Goal: Information Seeking & Learning: Find specific fact

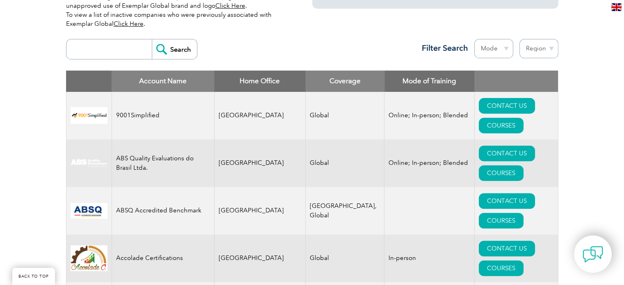
scroll to position [287, 0]
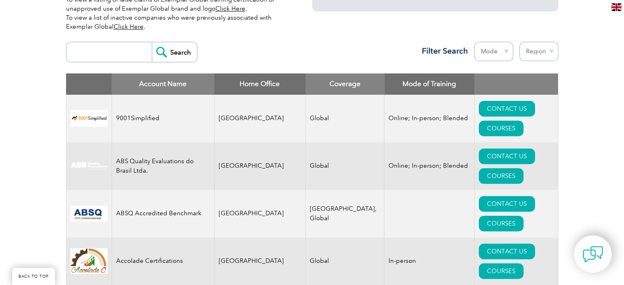
click at [112, 58] on input "search" at bounding box center [111, 52] width 81 height 20
type input "prolix"
click at [178, 50] on input "Search" at bounding box center [174, 52] width 45 height 20
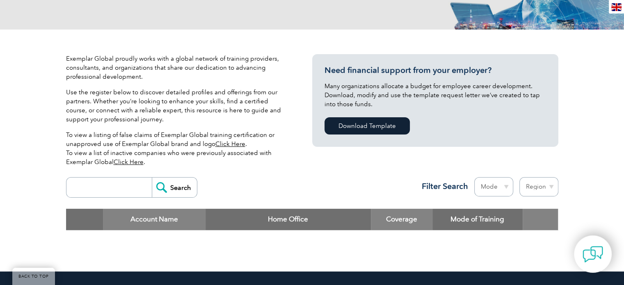
scroll to position [205, 0]
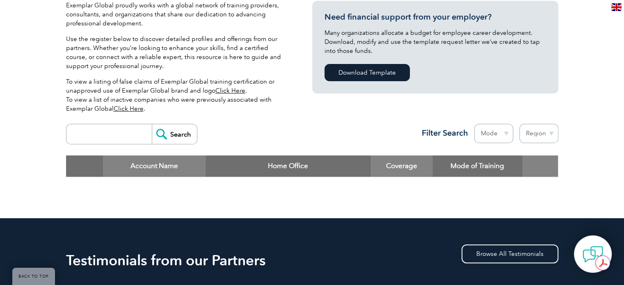
click at [109, 136] on input "search" at bounding box center [111, 134] width 81 height 20
type input "prolix"
click at [169, 134] on input "Search" at bounding box center [174, 134] width 45 height 20
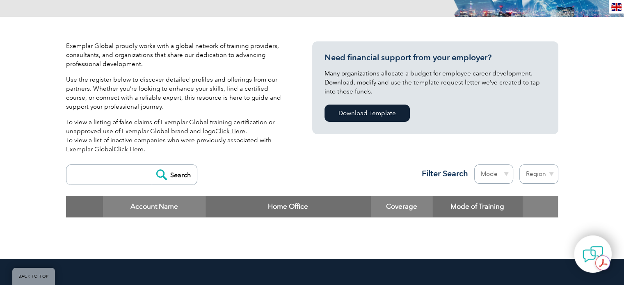
scroll to position [164, 0]
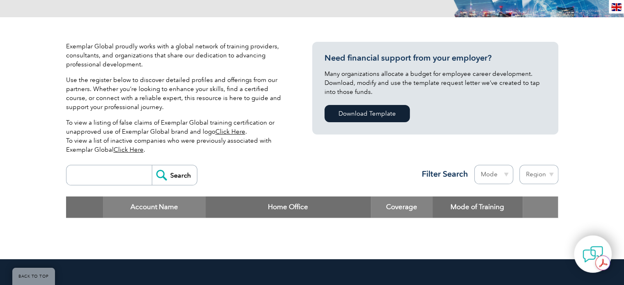
click at [109, 172] on input "search" at bounding box center [111, 175] width 81 height 20
paste input "Prolix"
type input "Prolix"
click at [168, 177] on input "Search" at bounding box center [174, 175] width 45 height 20
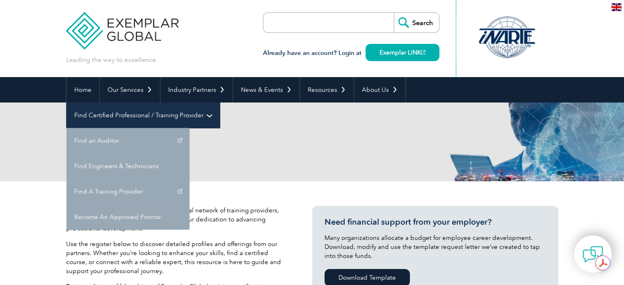
click at [220, 103] on link "Find Certified Professional / Training Provider" at bounding box center [142, 115] width 153 height 25
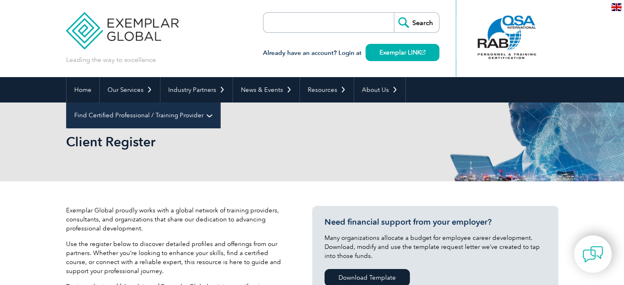
click at [220, 103] on link "Find Certified Professional / Training Provider" at bounding box center [142, 115] width 153 height 25
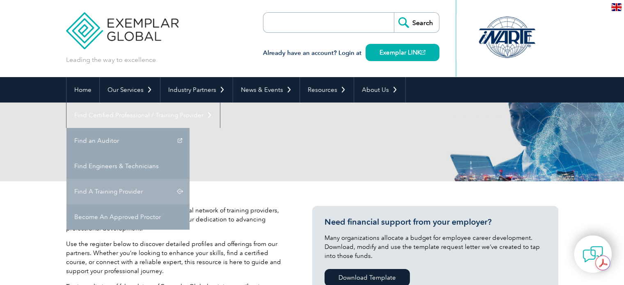
click at [189, 179] on link "Find A Training Provider" at bounding box center [127, 191] width 123 height 25
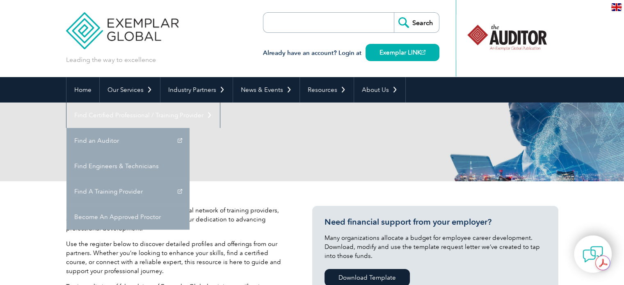
click at [189, 179] on link "Find A Training Provider" at bounding box center [127, 191] width 123 height 25
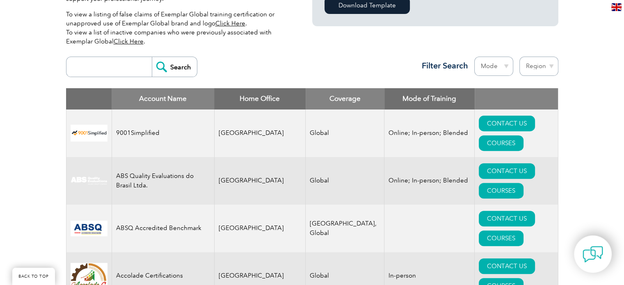
scroll to position [287, 0]
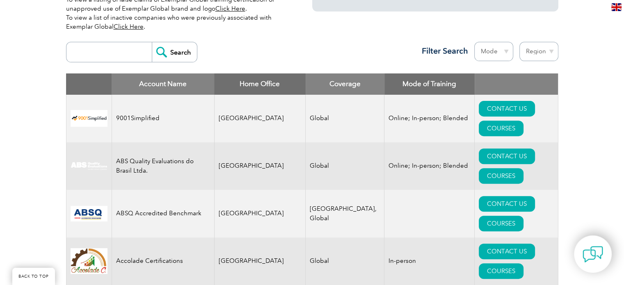
click at [119, 53] on input "search" at bounding box center [111, 52] width 81 height 20
paste input "Prolix"
type input "Prolix"
click at [169, 50] on input "Search" at bounding box center [174, 52] width 45 height 20
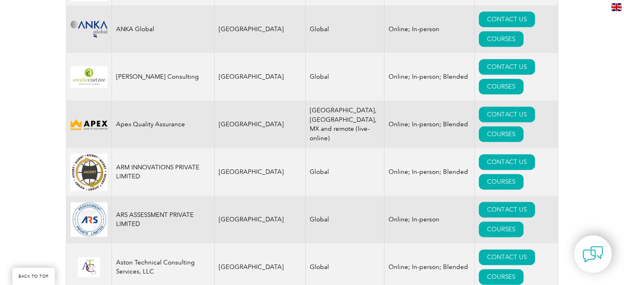
scroll to position [1066, 0]
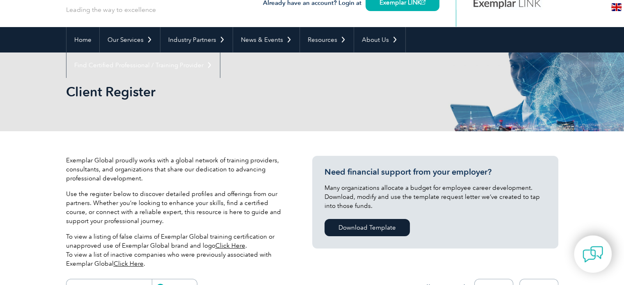
scroll to position [123, 0]
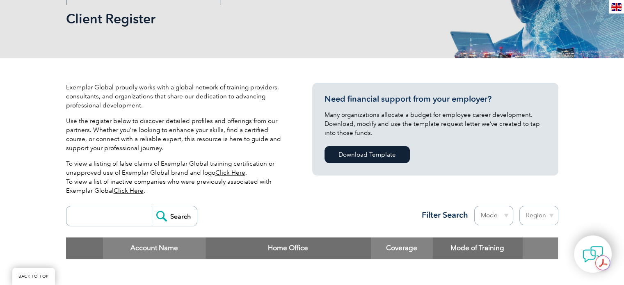
click at [112, 215] on input "search" at bounding box center [111, 216] width 81 height 20
type input "intercert"
click at [152, 206] on input "Search" at bounding box center [174, 216] width 45 height 20
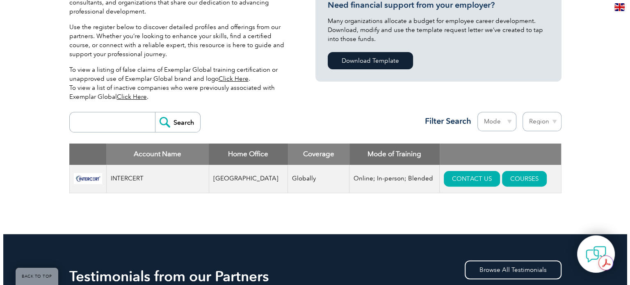
scroll to position [246, 0]
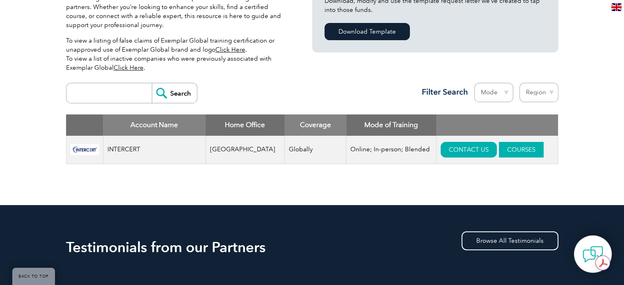
click at [499, 150] on link "COURSES" at bounding box center [521, 150] width 45 height 16
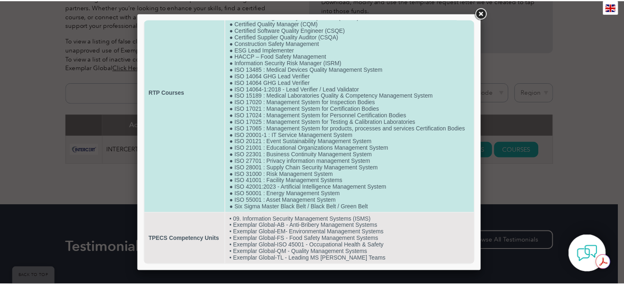
scroll to position [83, 0]
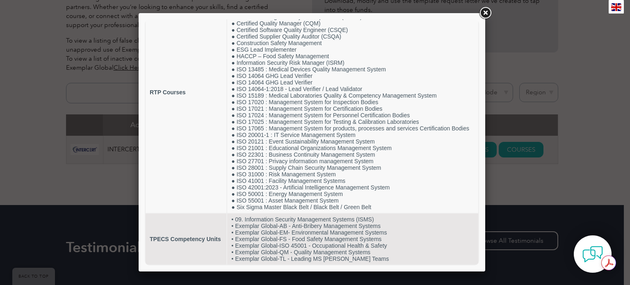
click at [487, 10] on link at bounding box center [485, 13] width 15 height 15
